Goal: Transaction & Acquisition: Purchase product/service

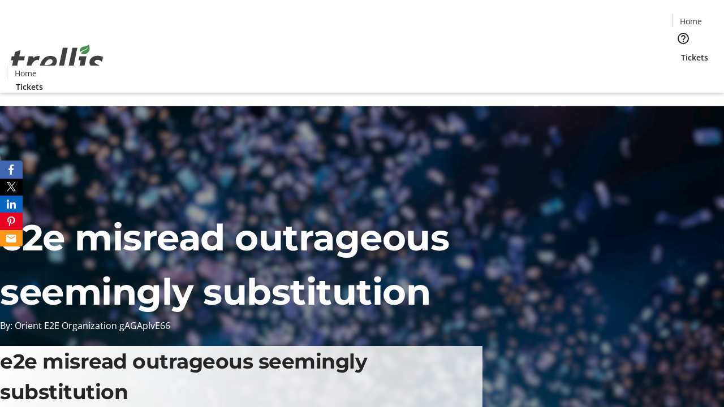
click at [681, 51] on span "Tickets" at bounding box center [694, 57] width 27 height 12
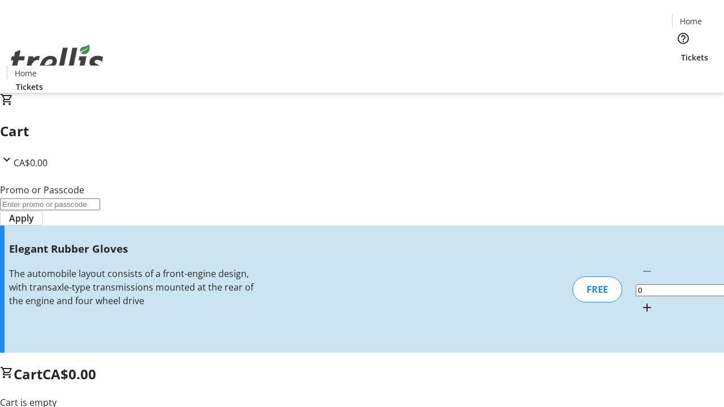
click at [640, 301] on mat-icon "Increment by one" at bounding box center [647, 308] width 14 height 14
type input "1"
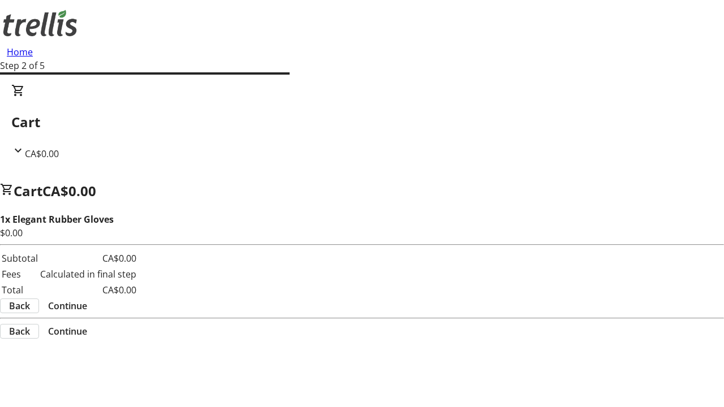
click at [87, 299] on span "Continue" at bounding box center [67, 306] width 39 height 14
